Goal: Check status: Check status

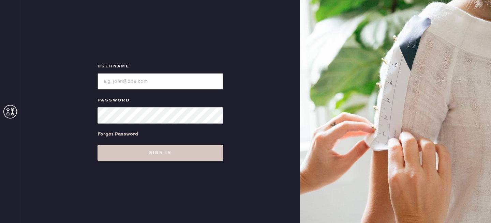
type input "reformationlowereastside"
click at [172, 79] on input "loginName" at bounding box center [159, 81] width 125 height 16
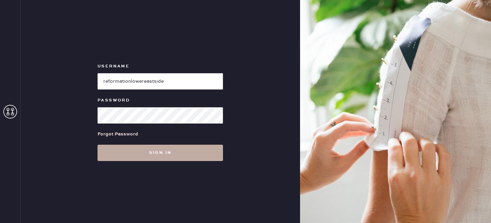
click at [191, 152] on button "Sign in" at bounding box center [159, 153] width 125 height 16
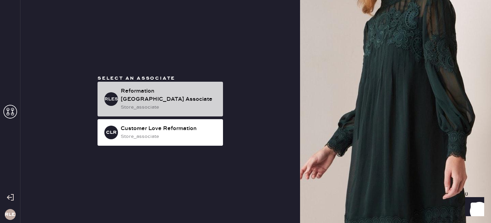
click at [175, 101] on div "Reformation [GEOGRAPHIC_DATA] Associate" at bounding box center [169, 95] width 97 height 16
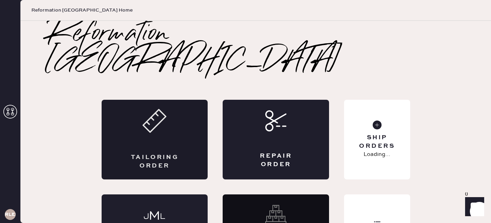
scroll to position [24, 0]
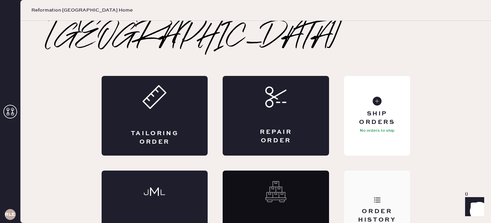
click at [398, 173] on div "Order History" at bounding box center [377, 211] width 66 height 80
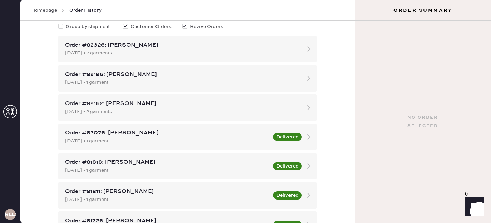
scroll to position [60, 0]
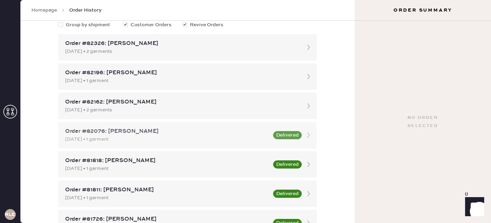
click at [183, 137] on div "[DATE] • 1 garment" at bounding box center [167, 139] width 204 height 7
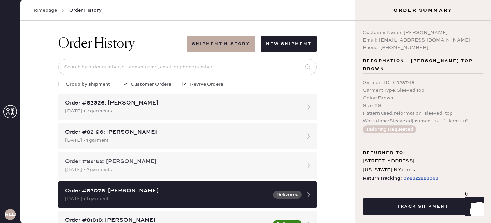
scroll to position [46, 0]
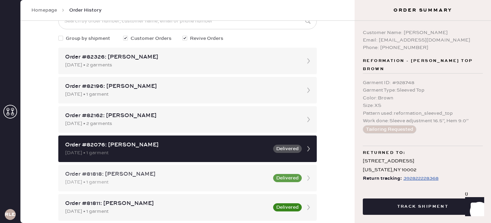
click at [193, 183] on div "[DATE] • 1 garment" at bounding box center [167, 182] width 204 height 7
